Goal: Transaction & Acquisition: Purchase product/service

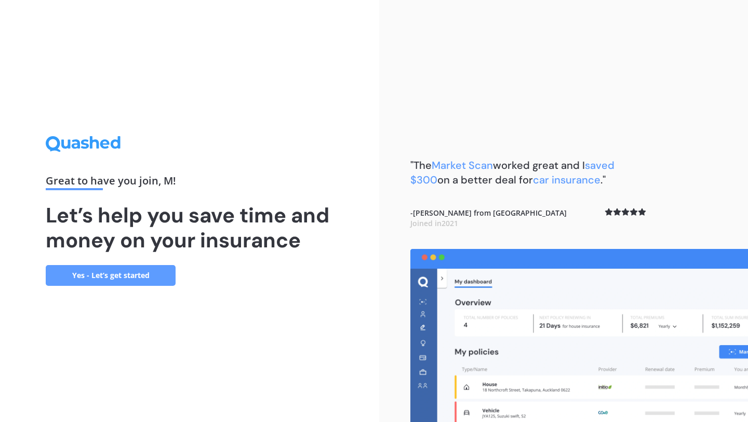
click at [58, 282] on link "Yes - Let’s get started" at bounding box center [111, 275] width 130 height 21
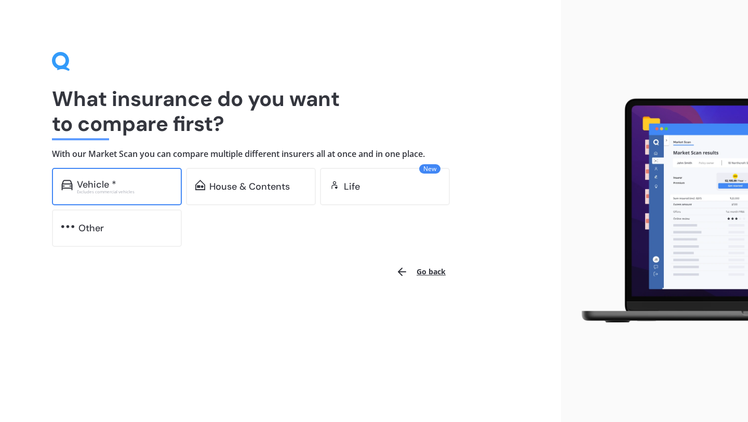
click at [160, 204] on div "Vehicle * Excludes commercial vehicles" at bounding box center [117, 186] width 130 height 37
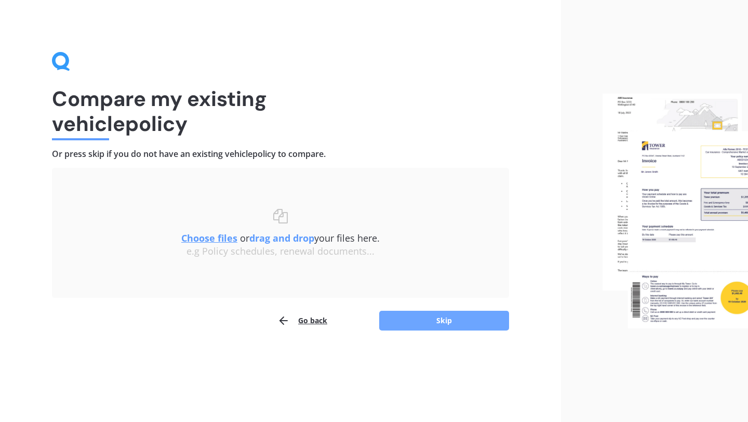
click at [413, 314] on button "Skip" at bounding box center [444, 320] width 130 height 20
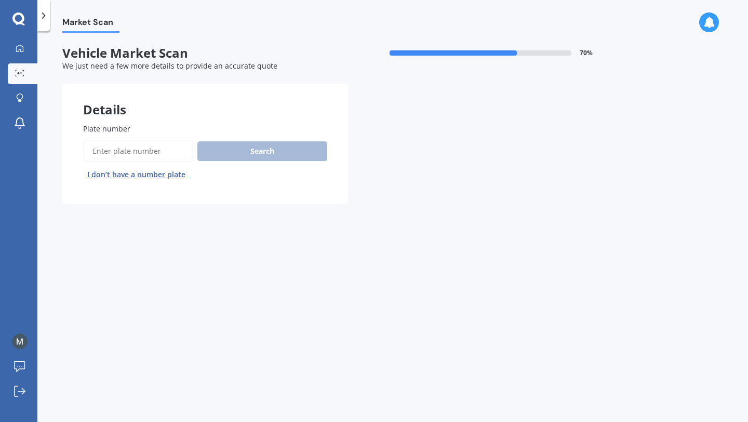
click at [171, 152] on input "Plate number" at bounding box center [138, 151] width 110 height 22
type input "l"
type input "pgw638"
click at [232, 161] on div "Search I don’t have a number plate" at bounding box center [205, 161] width 244 height 43
click at [238, 156] on button "Search" at bounding box center [262, 151] width 130 height 20
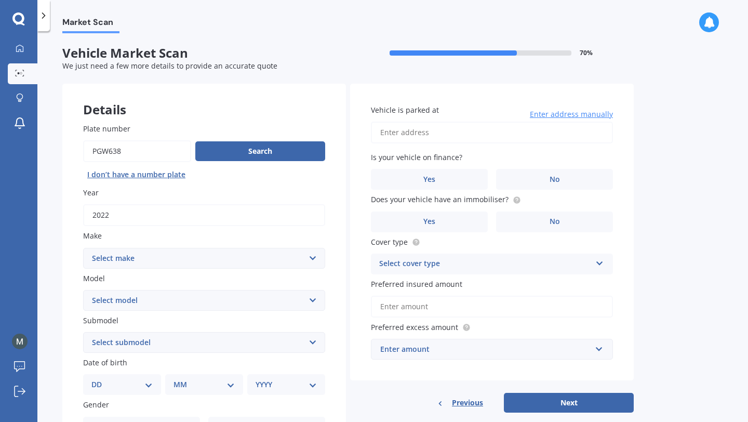
click at [231, 263] on select "Select make AC ALFA ROMEO ASTON [PERSON_NAME] AUDI AUSTIN BEDFORD Bentley BMW B…" at bounding box center [204, 258] width 242 height 21
select select "MITSUBISHI"
click at [226, 298] on select "Select model 380 Airtrek Aspire ASX [PERSON_NAME] Challenger Challenger Diesel …" at bounding box center [204, 300] width 242 height 21
select select "ECLIPSE CROSS"
click at [175, 343] on select "Select submodel Black Edition Wagon 5dr CVT 8sp 1.5T PHEV VRX 4WD Hybrid PHEV X…" at bounding box center [204, 342] width 242 height 21
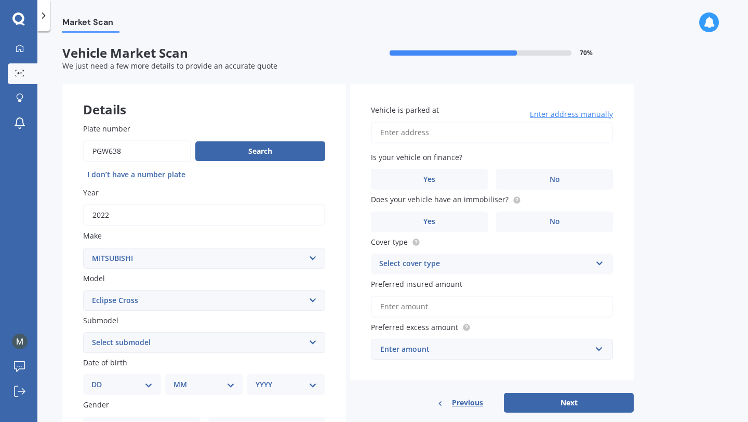
select select "VRX2WD"
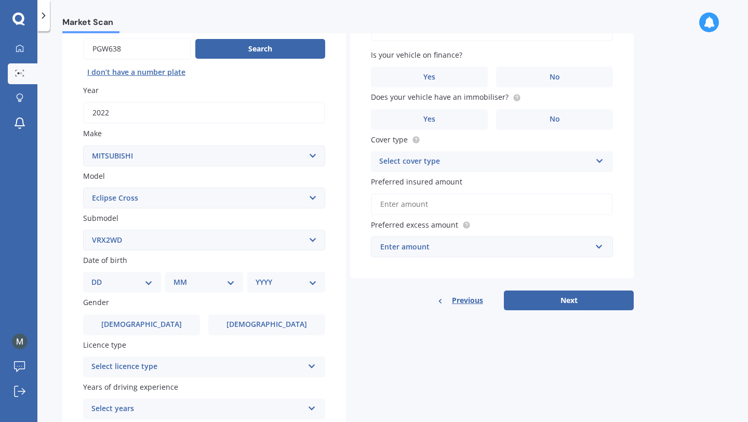
scroll to position [105, 0]
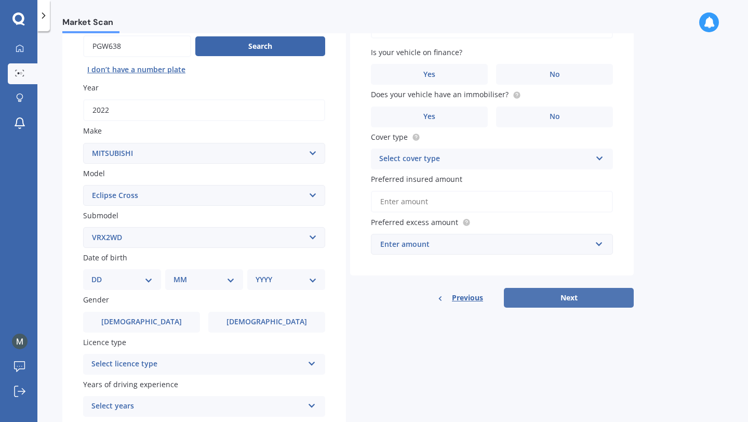
click at [606, 289] on button "Next" at bounding box center [569, 298] width 130 height 20
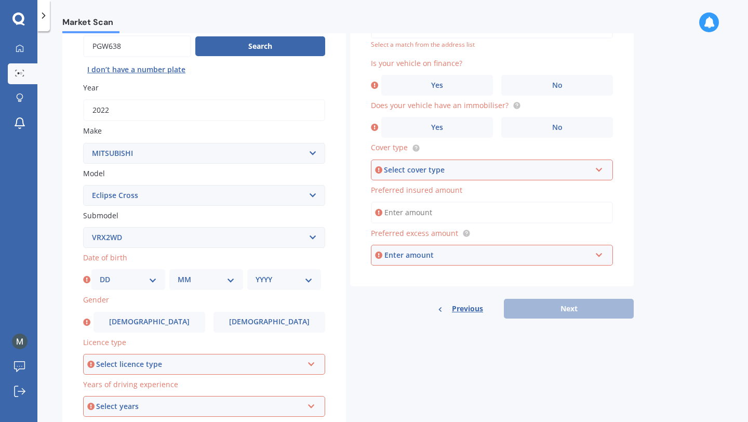
scroll to position [0, 0]
